Goal: Entertainment & Leisure: Consume media (video, audio)

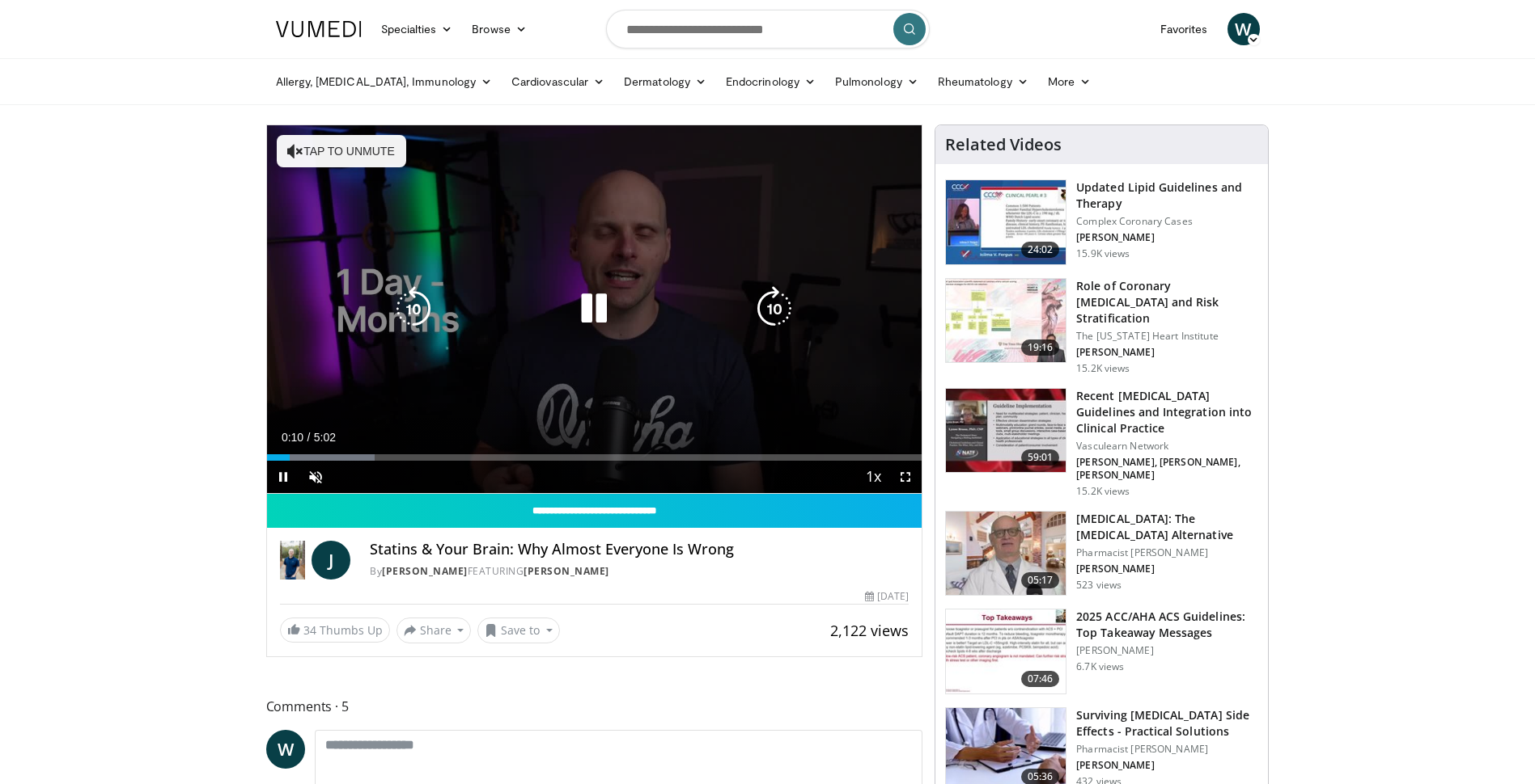
click at [316, 157] on button "Tap to unmute" at bounding box center [341, 151] width 130 height 33
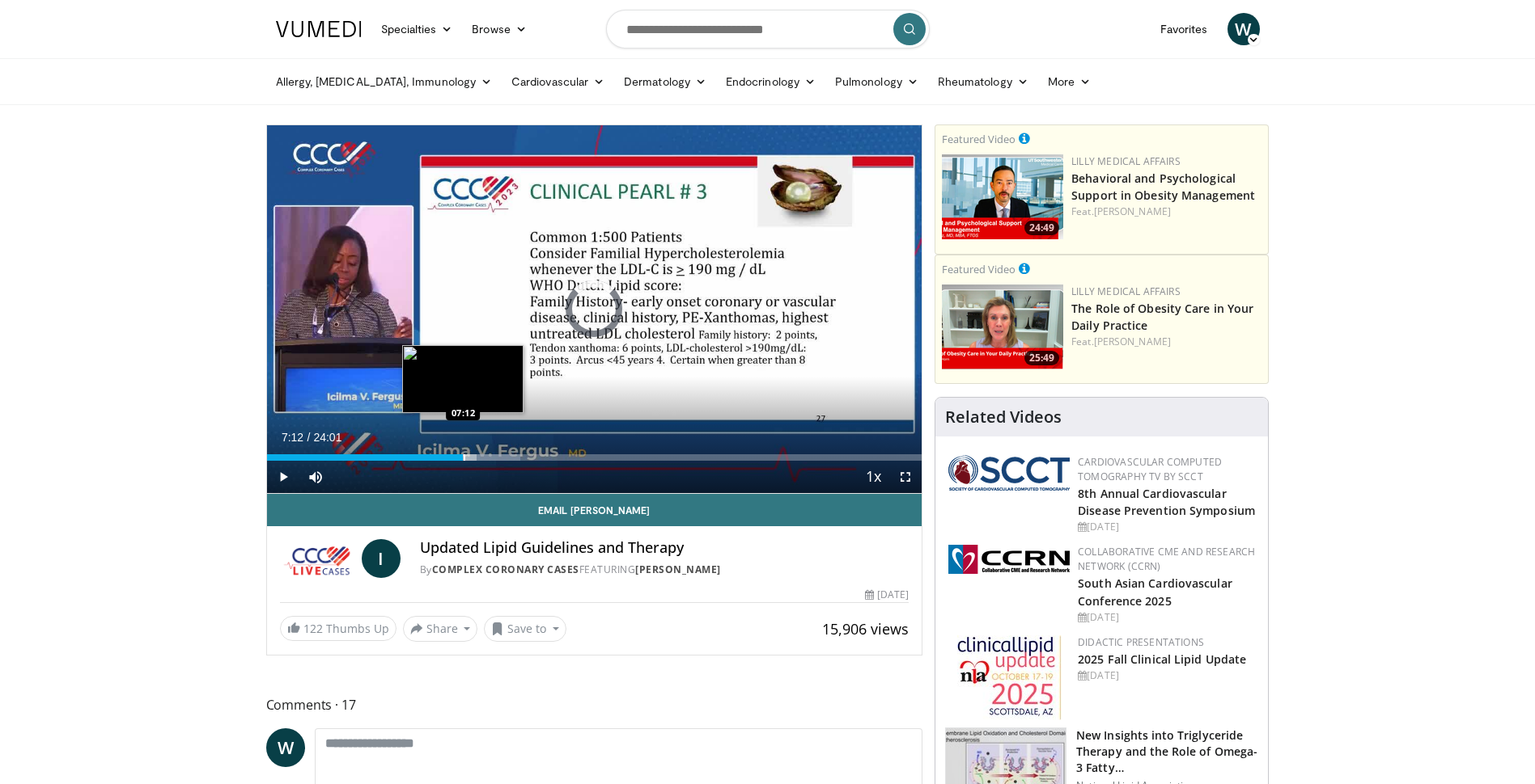
click at [463, 458] on div "Loaded : 38.78% 07:12 07:12" at bounding box center [595, 457] width 655 height 7
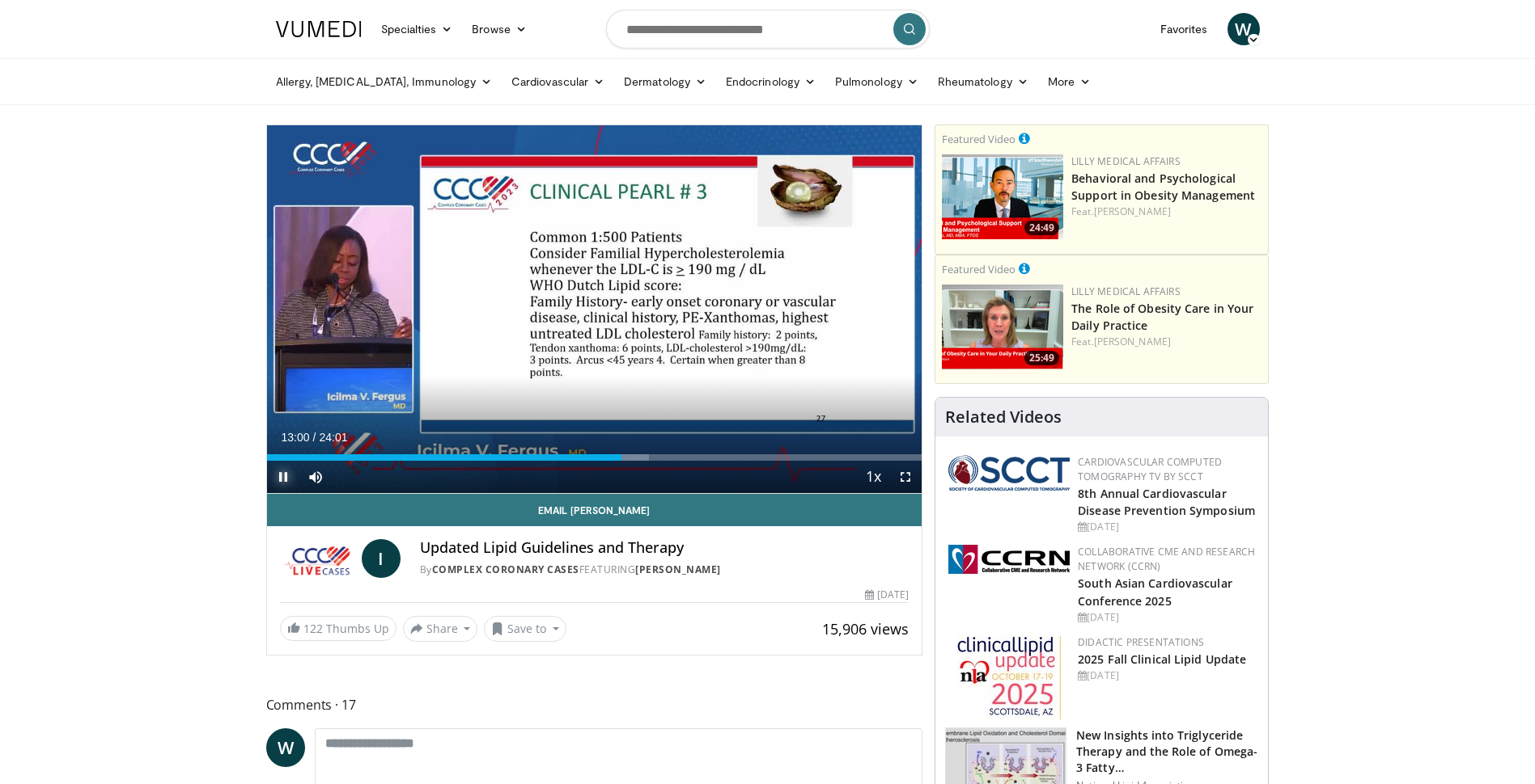
click at [280, 479] on span "Video Player" at bounding box center [283, 477] width 33 height 33
